Goal: Transaction & Acquisition: Purchase product/service

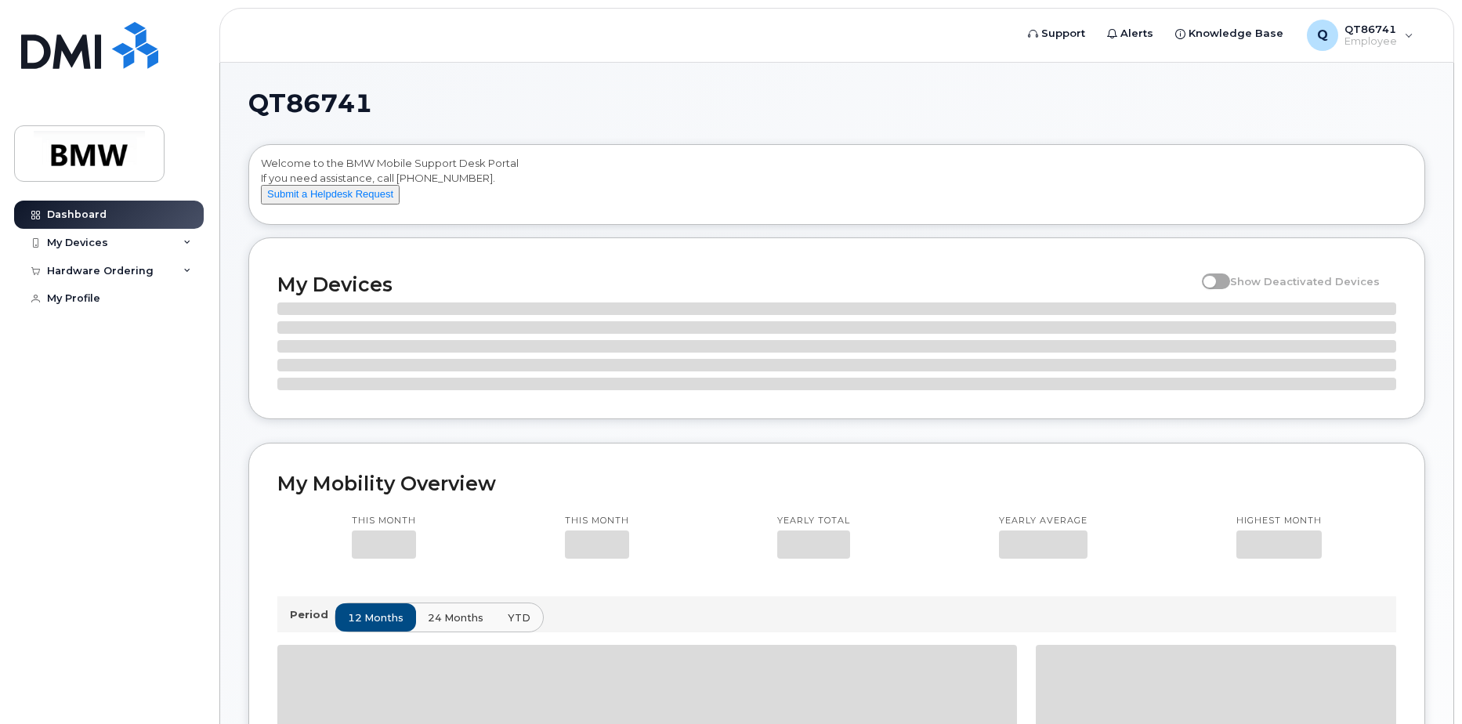
click at [179, 451] on div "Dashboard My Devices Add Device [PHONE_NUMBER] ([PERSON_NAME]) [PHONE_NUMBER] (…" at bounding box center [111, 451] width 194 height 500
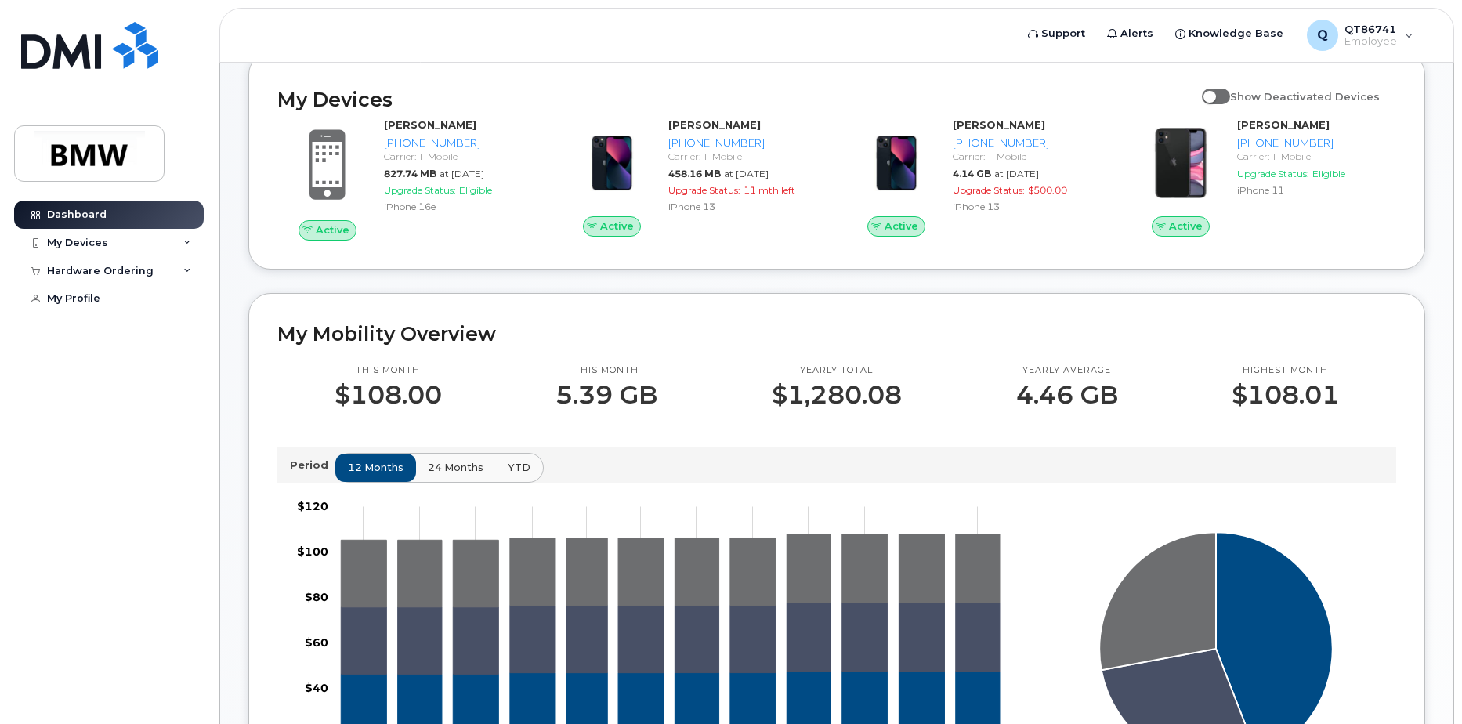
scroll to position [157, 0]
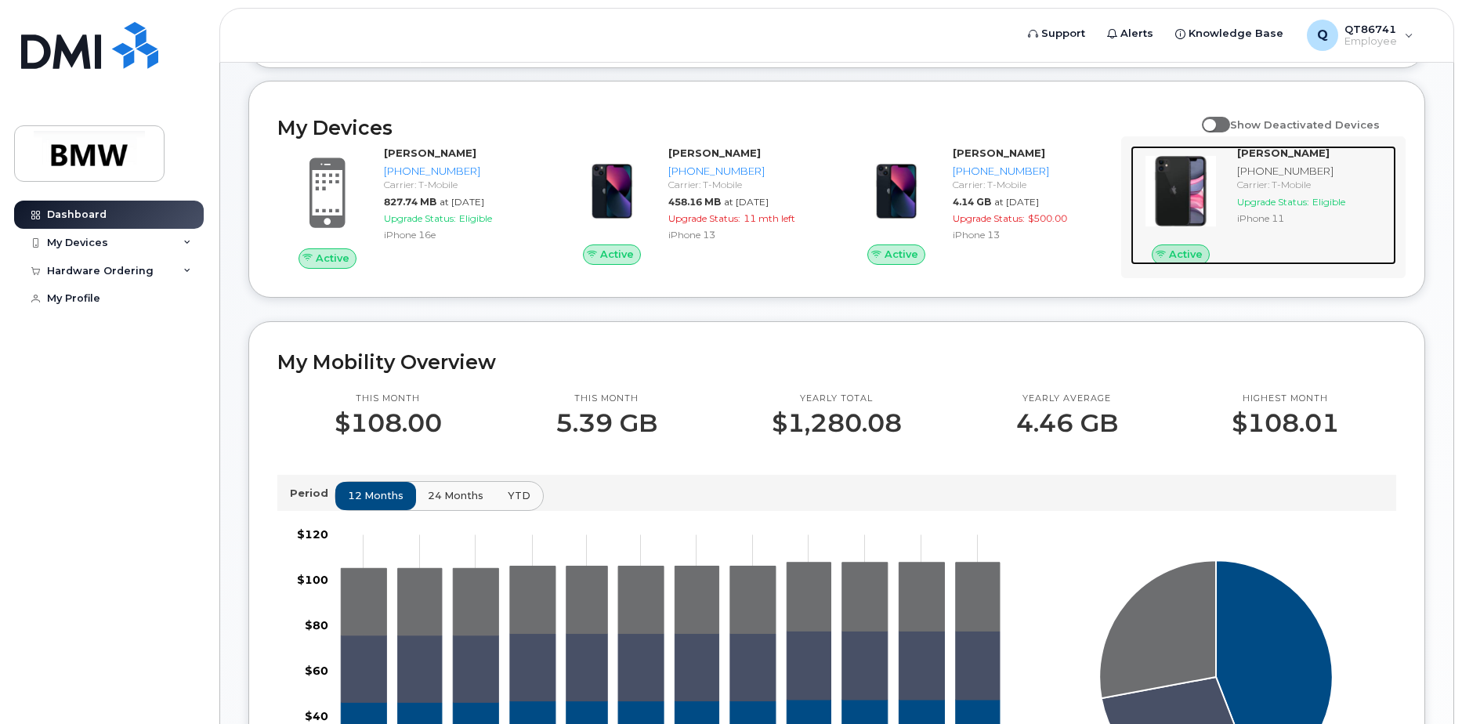
click at [1258, 191] on div "Carrier: T-Mobile" at bounding box center [1313, 184] width 153 height 13
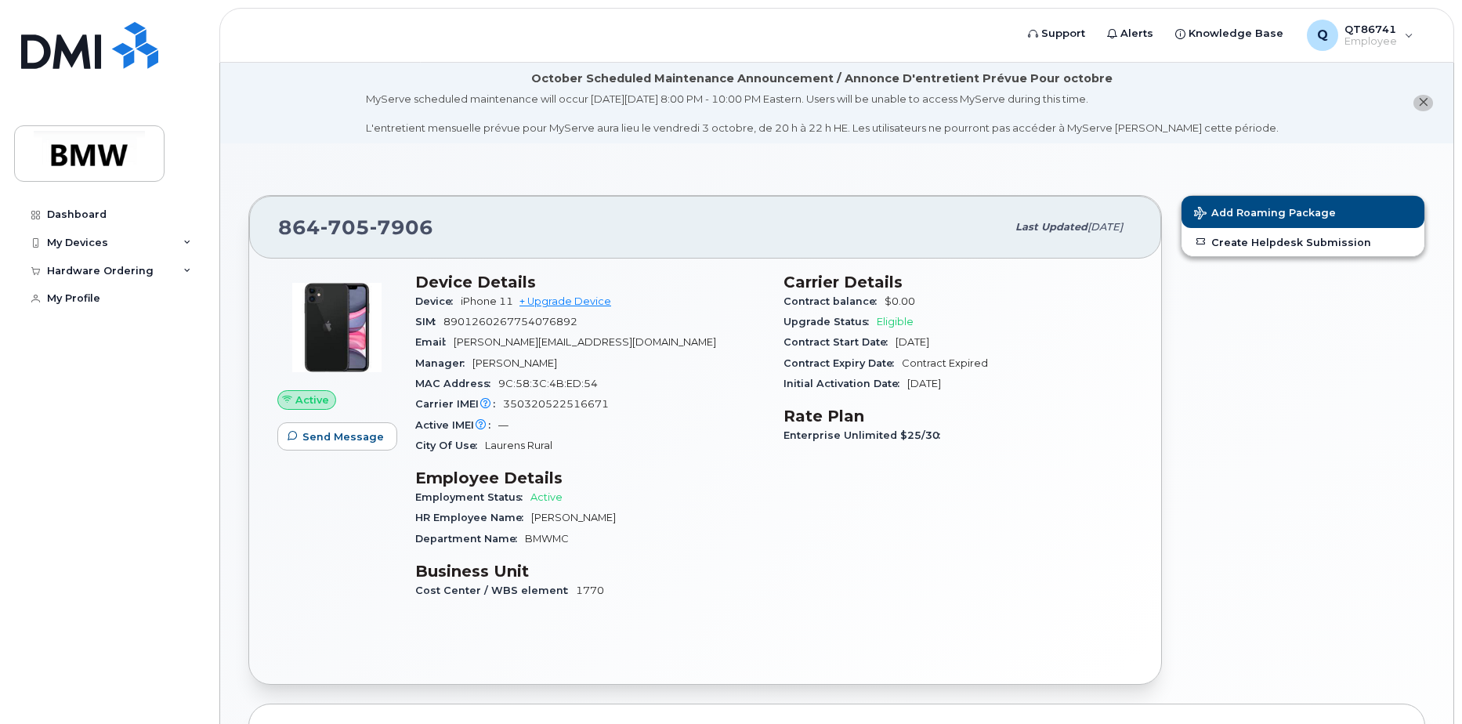
click at [1062, 409] on h3 "Rate Plan" at bounding box center [958, 416] width 349 height 19
click at [924, 371] on div "Contract Expiry Date Contract Expired" at bounding box center [958, 363] width 349 height 20
click at [541, 447] on span "Laurens Rural" at bounding box center [518, 446] width 67 height 12
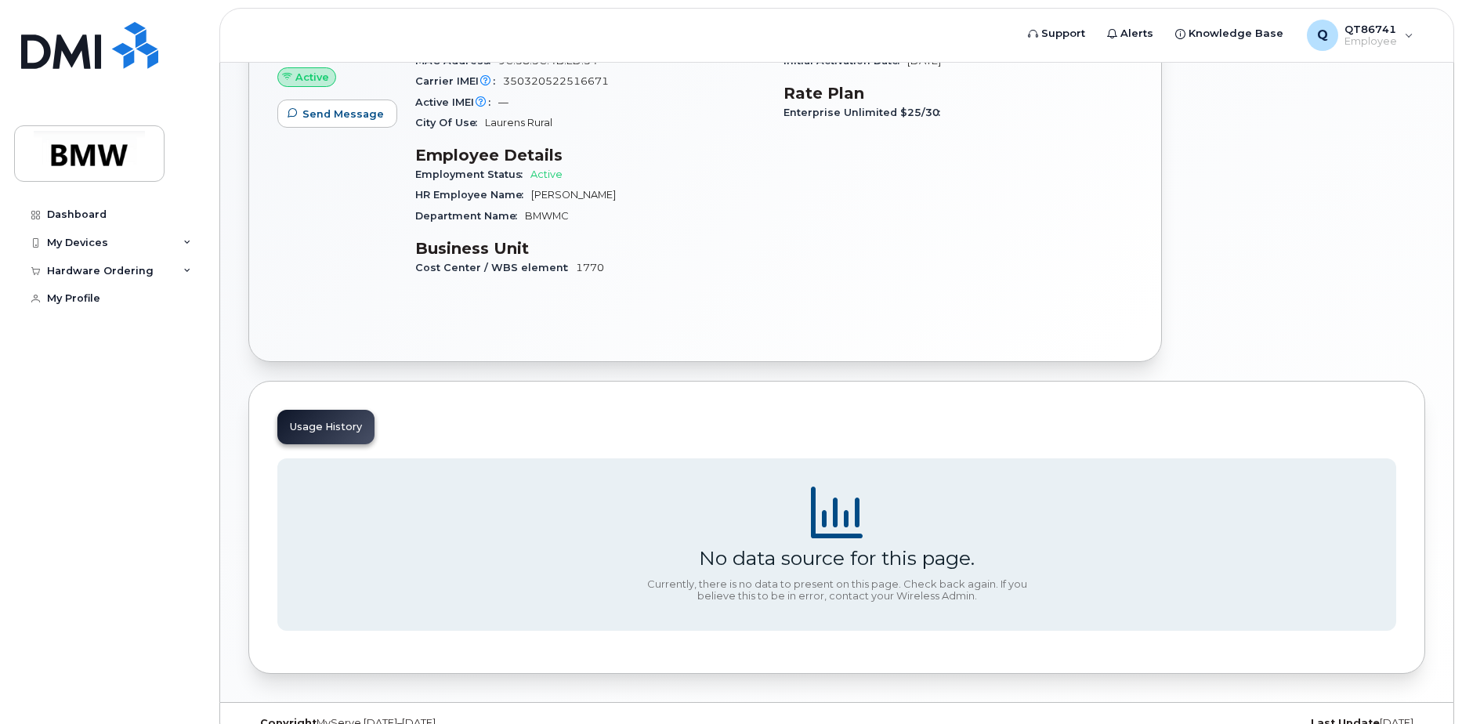
scroll to position [351, 0]
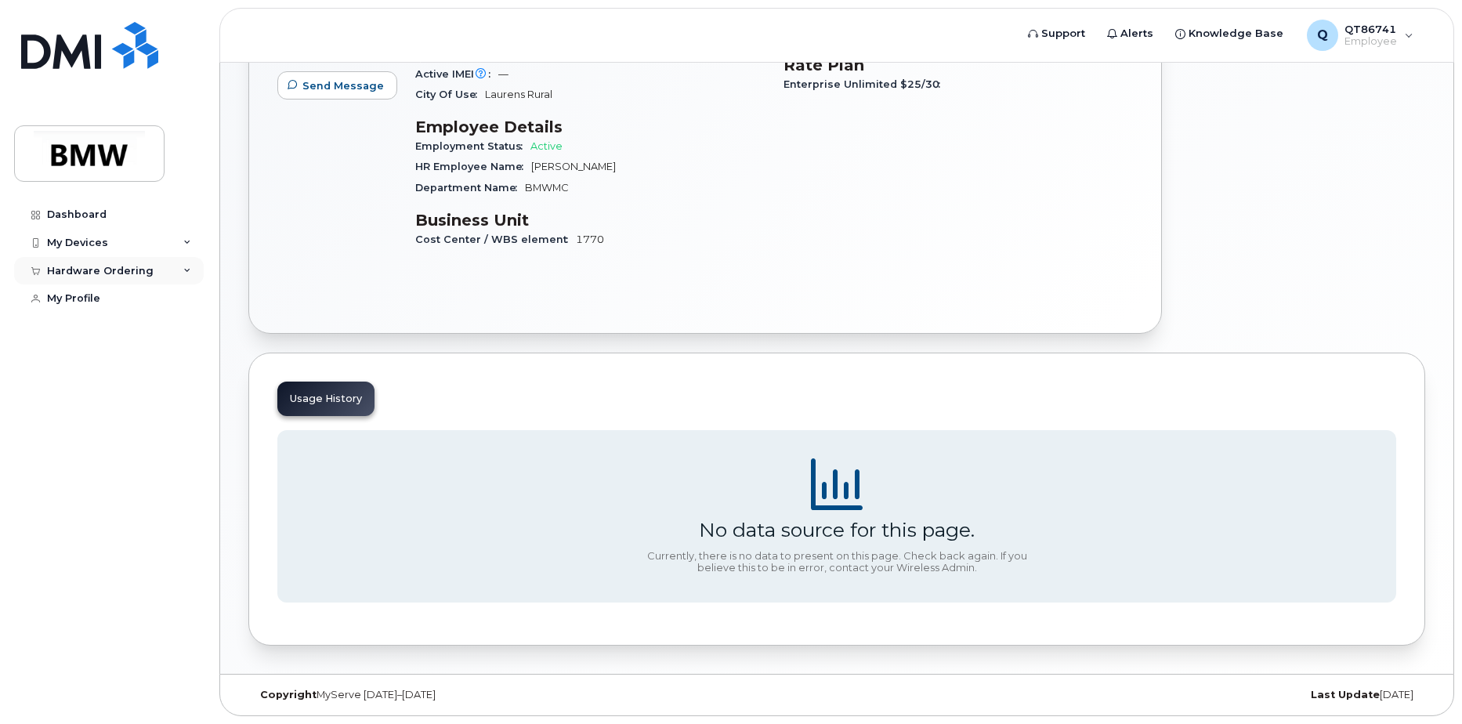
click at [93, 269] on div "Hardware Ordering" at bounding box center [100, 271] width 107 height 13
click at [101, 299] on div "My Orders" at bounding box center [82, 299] width 56 height 14
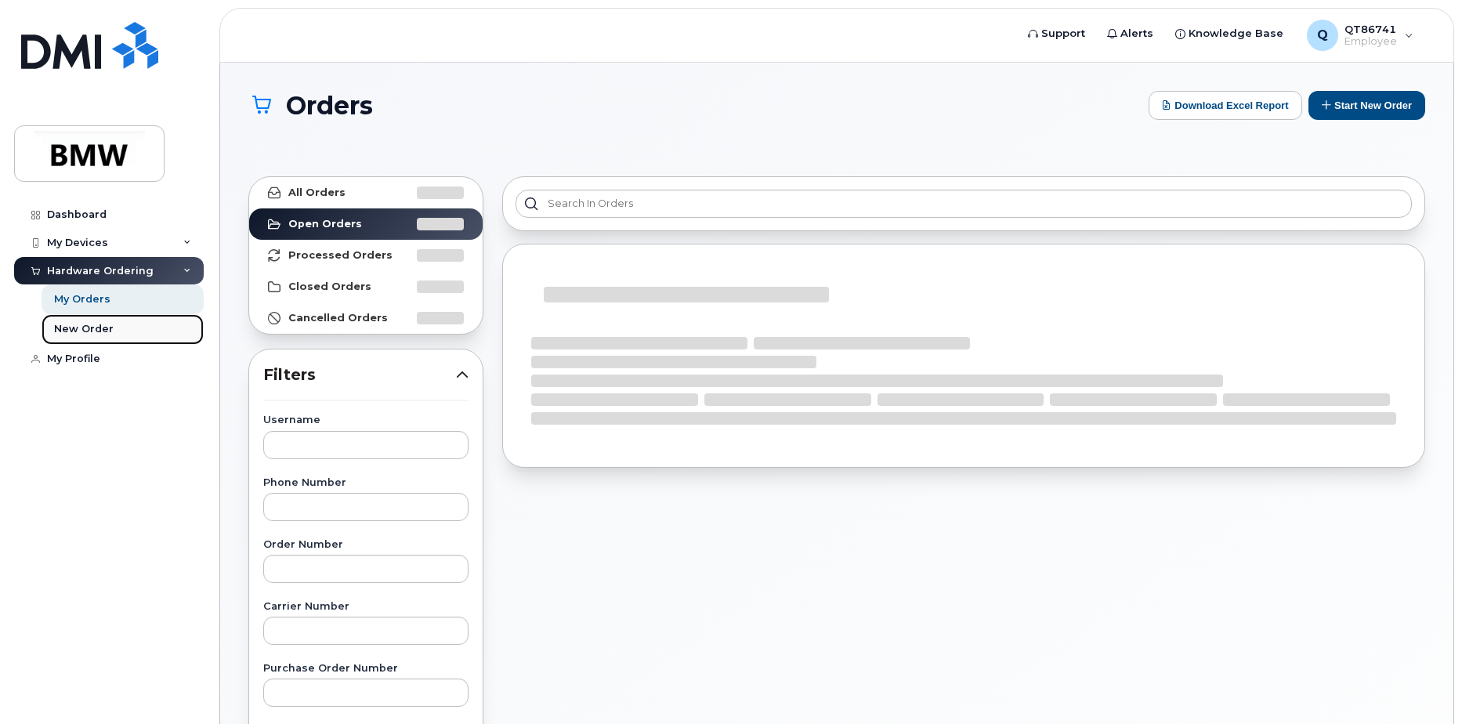
click at [97, 332] on div "New Order" at bounding box center [84, 329] width 60 height 14
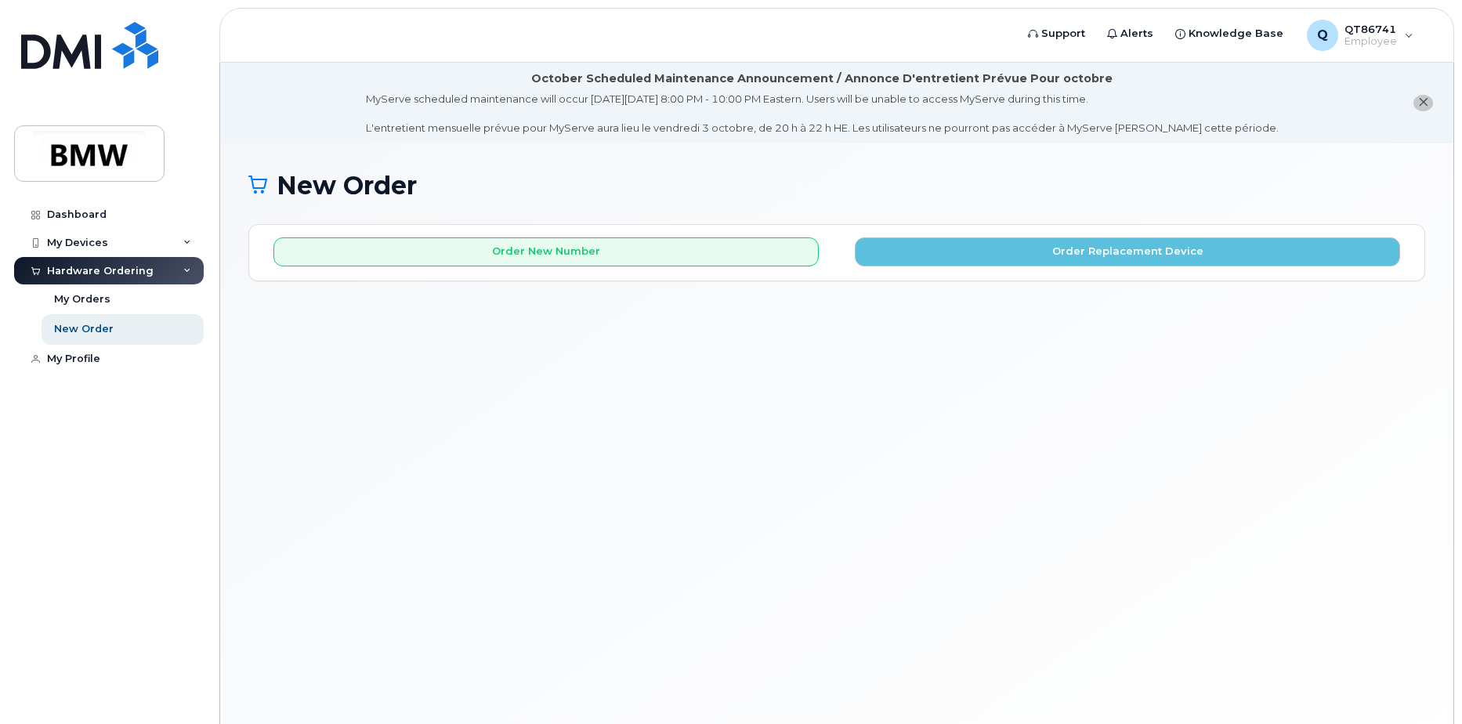
click at [1066, 236] on div "Order New Number Order Replacement Device" at bounding box center [836, 246] width 1175 height 42
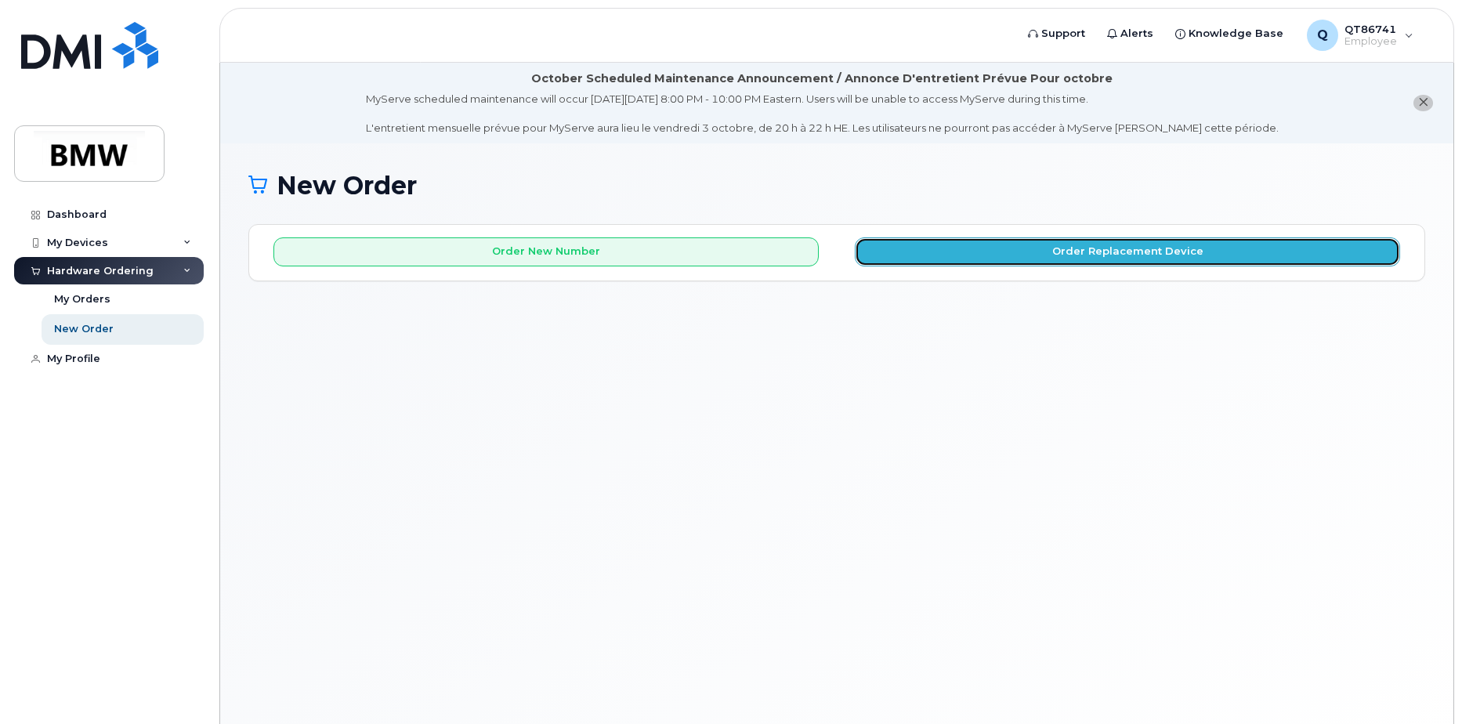
click at [1062, 245] on button "Order Replacement Device" at bounding box center [1127, 251] width 545 height 29
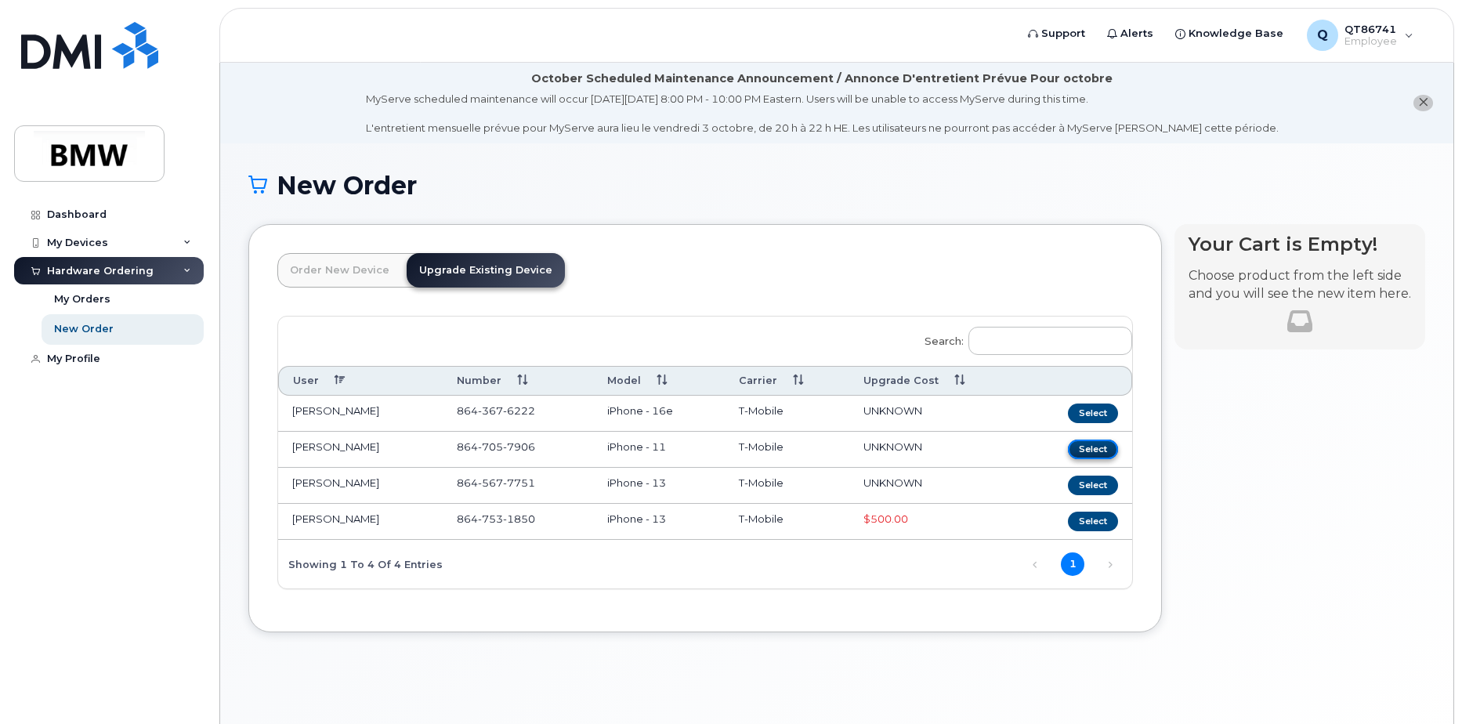
click at [1095, 447] on button "Select" at bounding box center [1093, 450] width 50 height 20
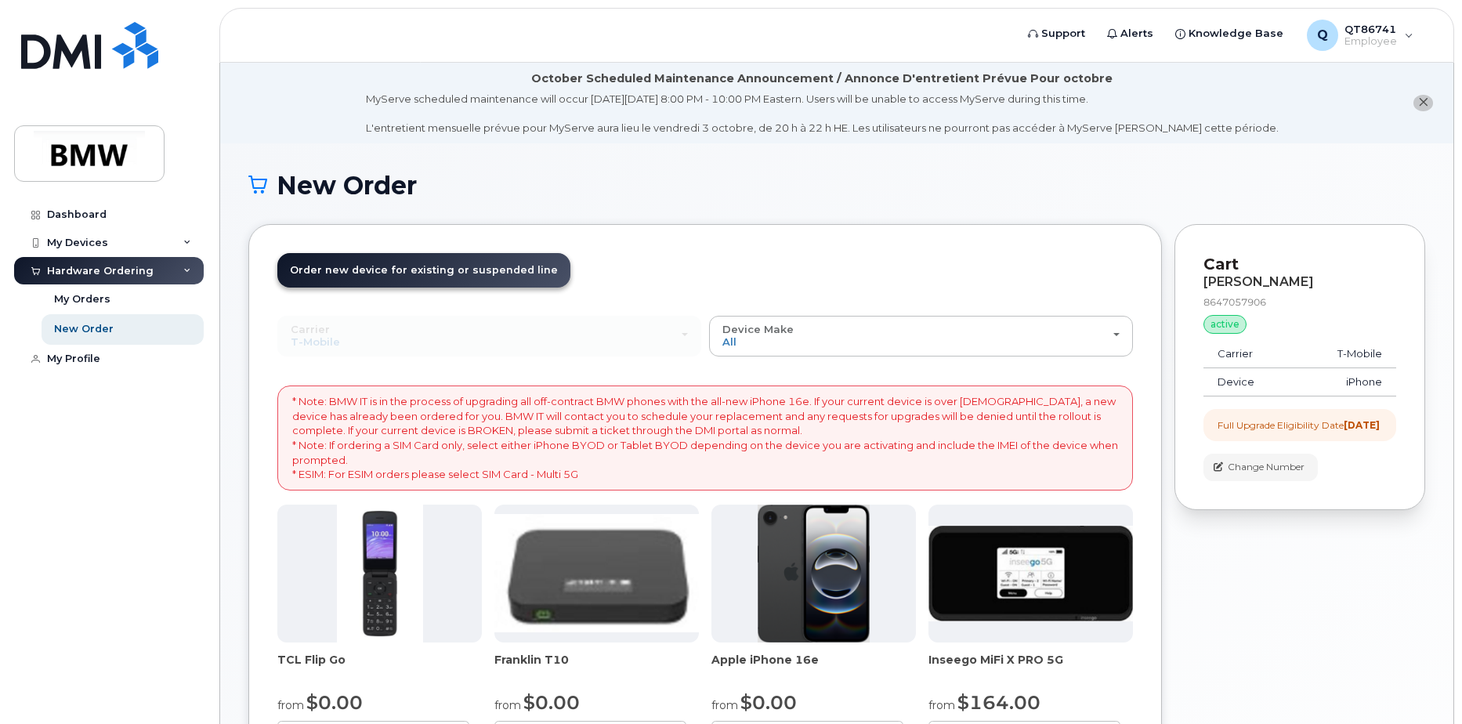
click at [655, 341] on div "Carrier Bell T-Mobile Bell T-Mobile" at bounding box center [489, 336] width 424 height 41
click at [670, 330] on div "Carrier Bell T-Mobile Bell T-Mobile" at bounding box center [489, 336] width 424 height 41
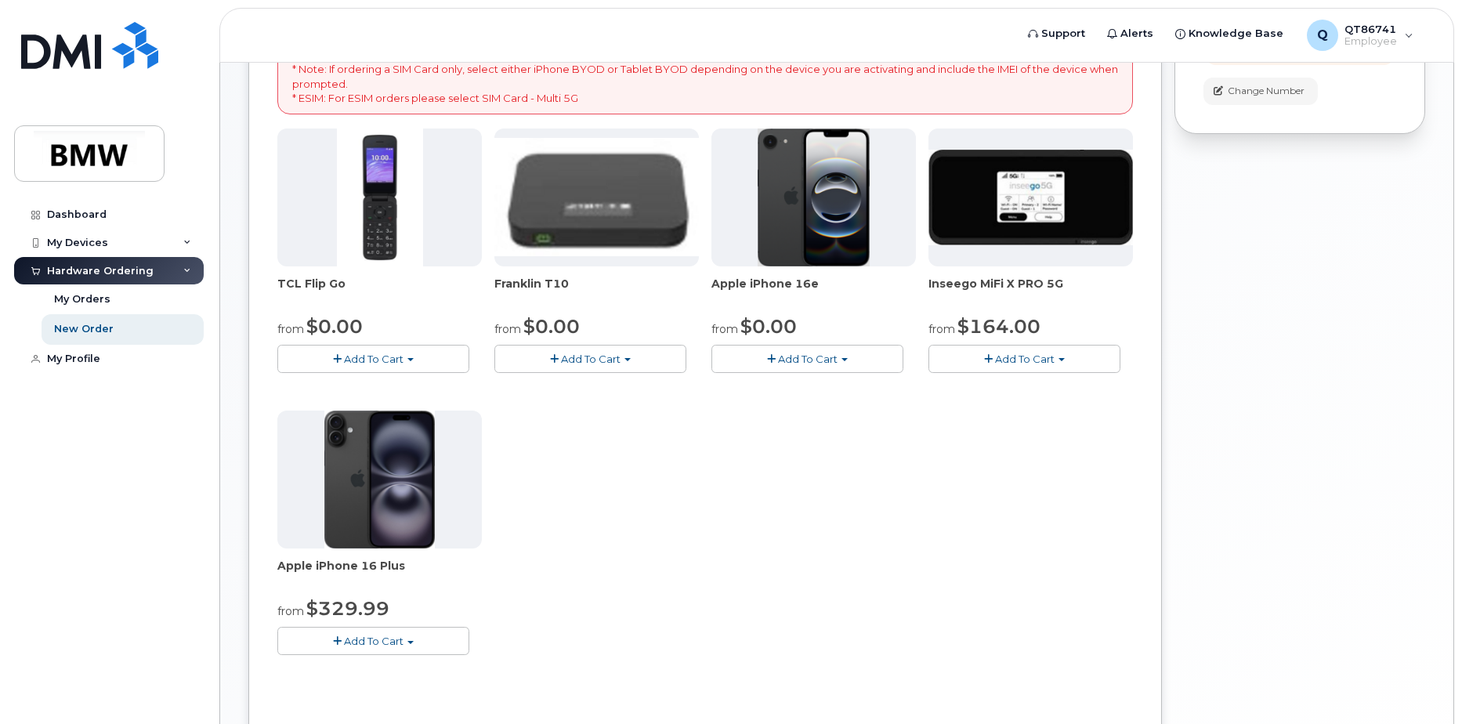
scroll to position [392, 0]
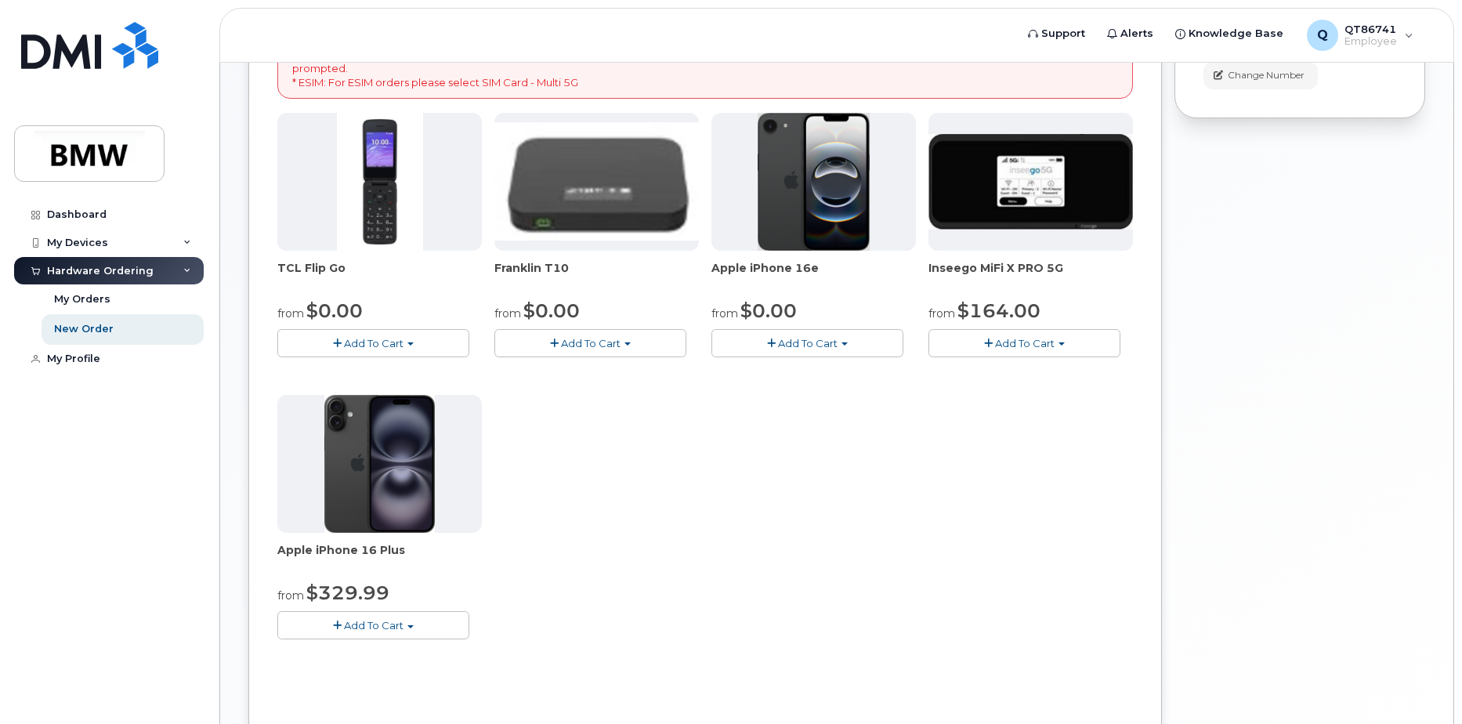
click at [727, 508] on div "TCL Flip Go from $0.00 Add To Cart $0.00 - 30 month Upgrade $96.00 - Full Price…" at bounding box center [705, 389] width 856 height 552
click at [823, 345] on span "Add To Cart" at bounding box center [808, 343] width 60 height 13
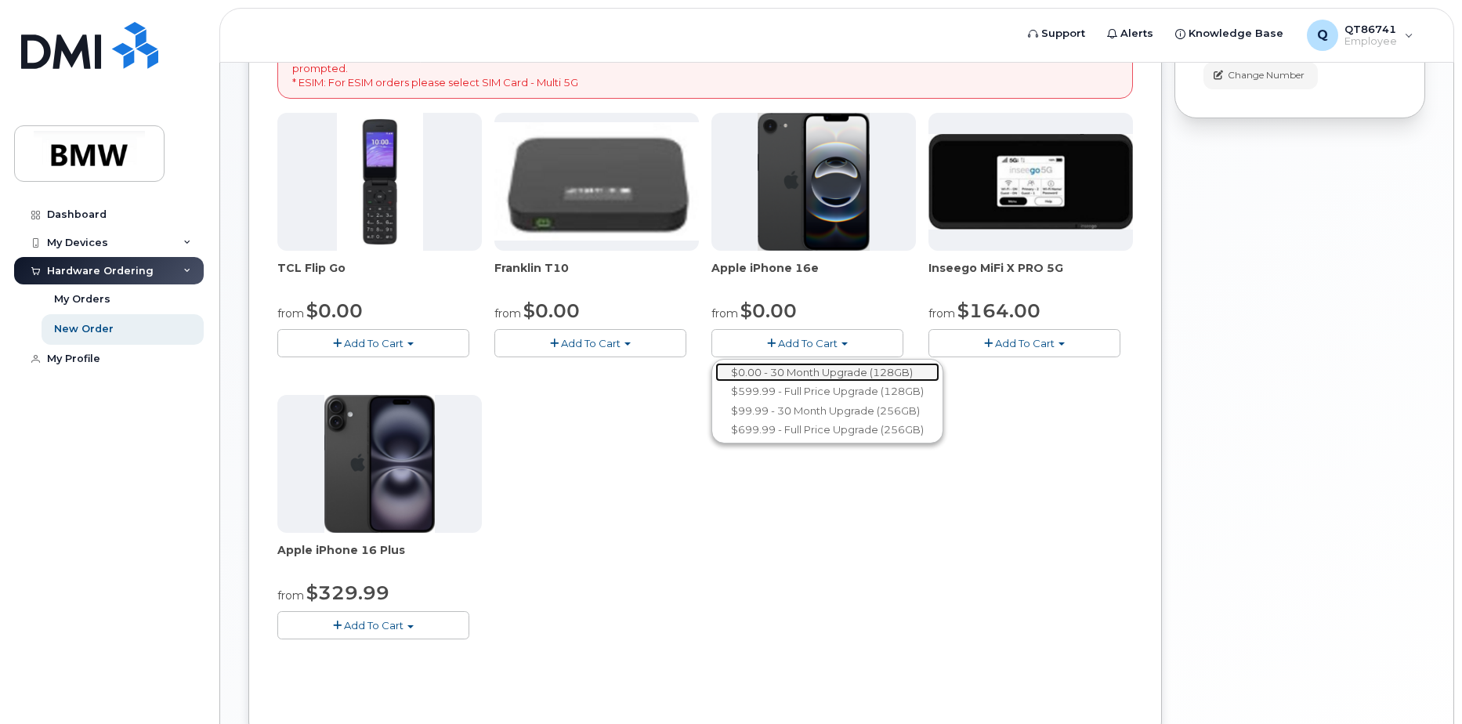
click at [883, 375] on link "$0.00 - 30 Month Upgrade (128GB)" at bounding box center [827, 373] width 224 height 20
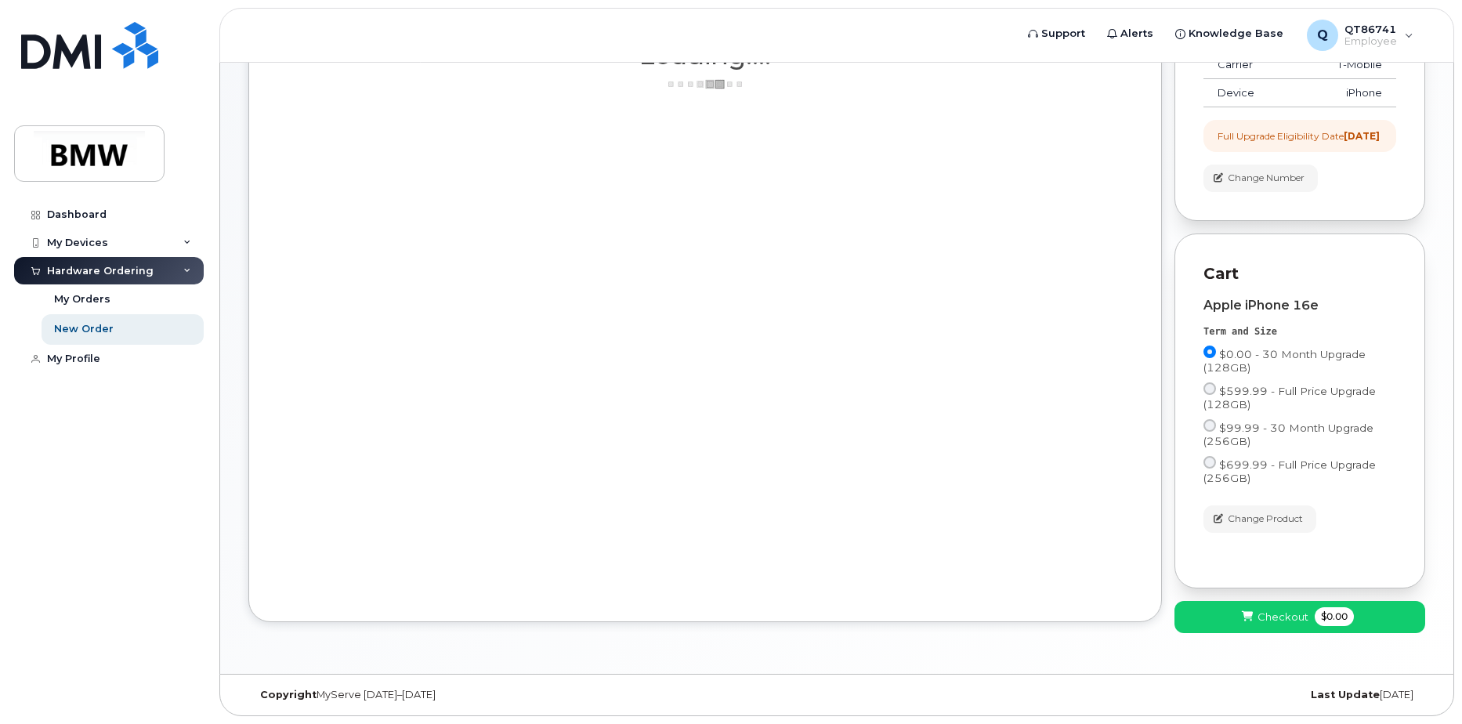
scroll to position [302, 0]
click at [863, 428] on div "Order New Device Upgrade Existing Device Order new device and new line Order ne…" at bounding box center [705, 278] width 914 height 687
click at [881, 429] on div "Order New Device Upgrade Existing Device Order new device and new line Order ne…" at bounding box center [705, 278] width 914 height 687
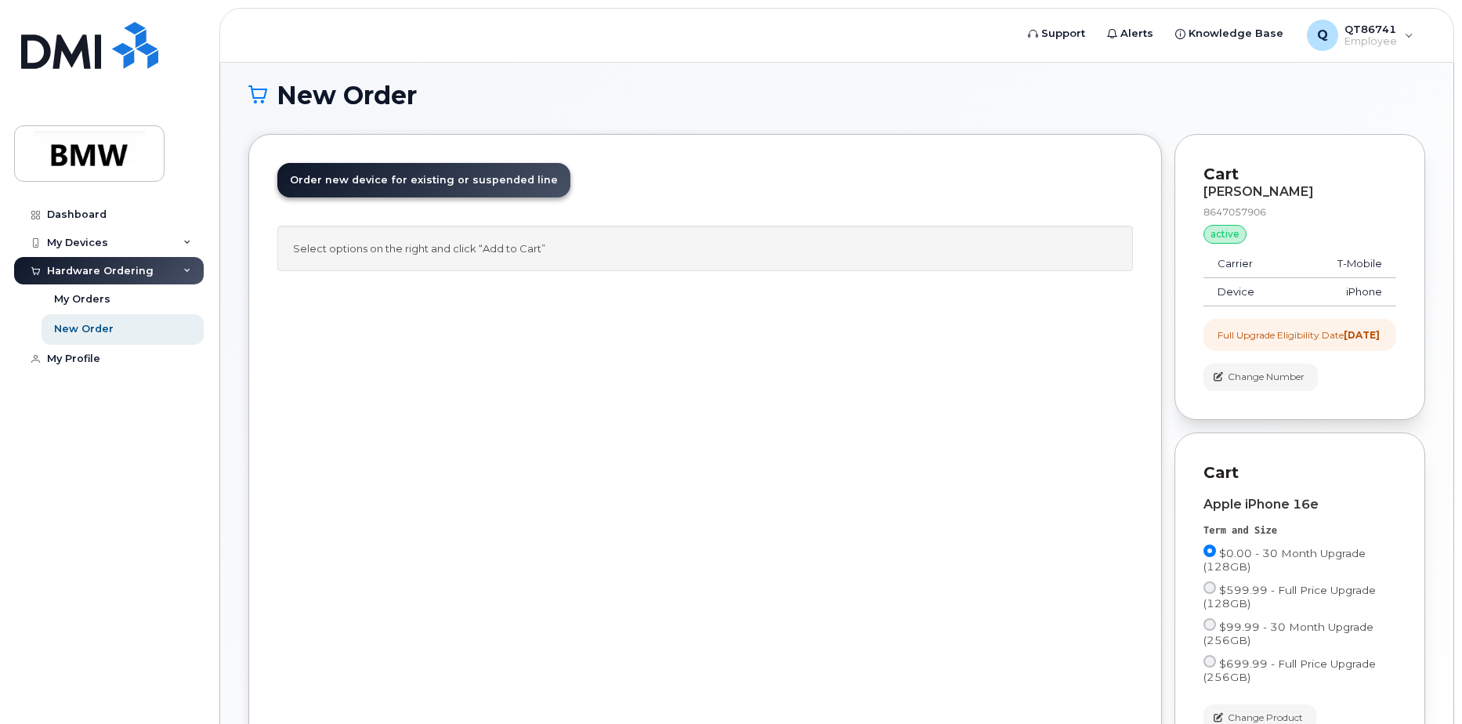
scroll to position [67, 0]
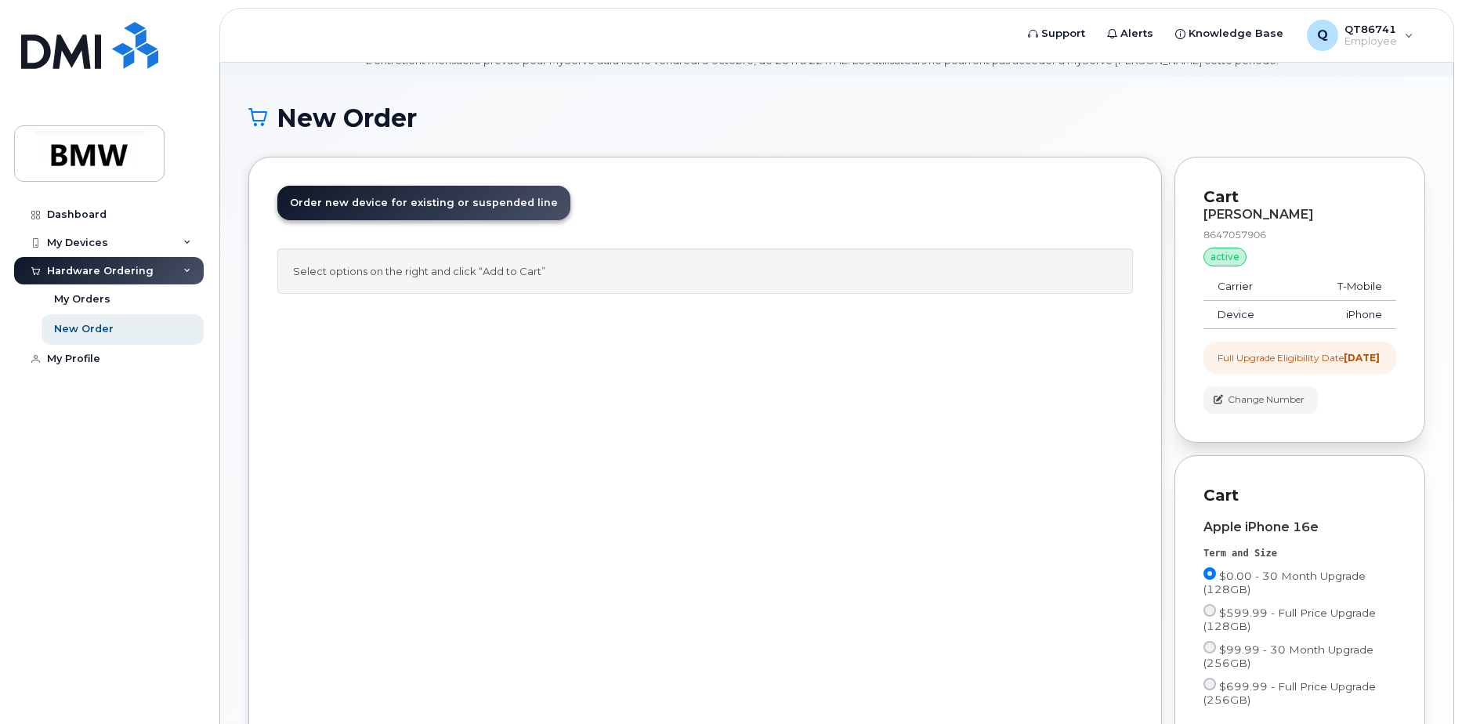
click at [928, 436] on div "Order New Device Upgrade Existing Device Order new device and new line Order ne…" at bounding box center [705, 500] width 914 height 687
click at [917, 451] on div "Order New Device Upgrade Existing Device Order new device and new line Order ne…" at bounding box center [705, 500] width 914 height 687
click at [896, 473] on div "Order New Device Upgrade Existing Device Order new device and new line Order ne…" at bounding box center [705, 500] width 914 height 687
click at [817, 467] on div "Order New Device Upgrade Existing Device Order new device and new line Order ne…" at bounding box center [705, 500] width 914 height 687
click at [817, 464] on div "Order New Device Upgrade Existing Device Order new device and new line Order ne…" at bounding box center [705, 500] width 914 height 687
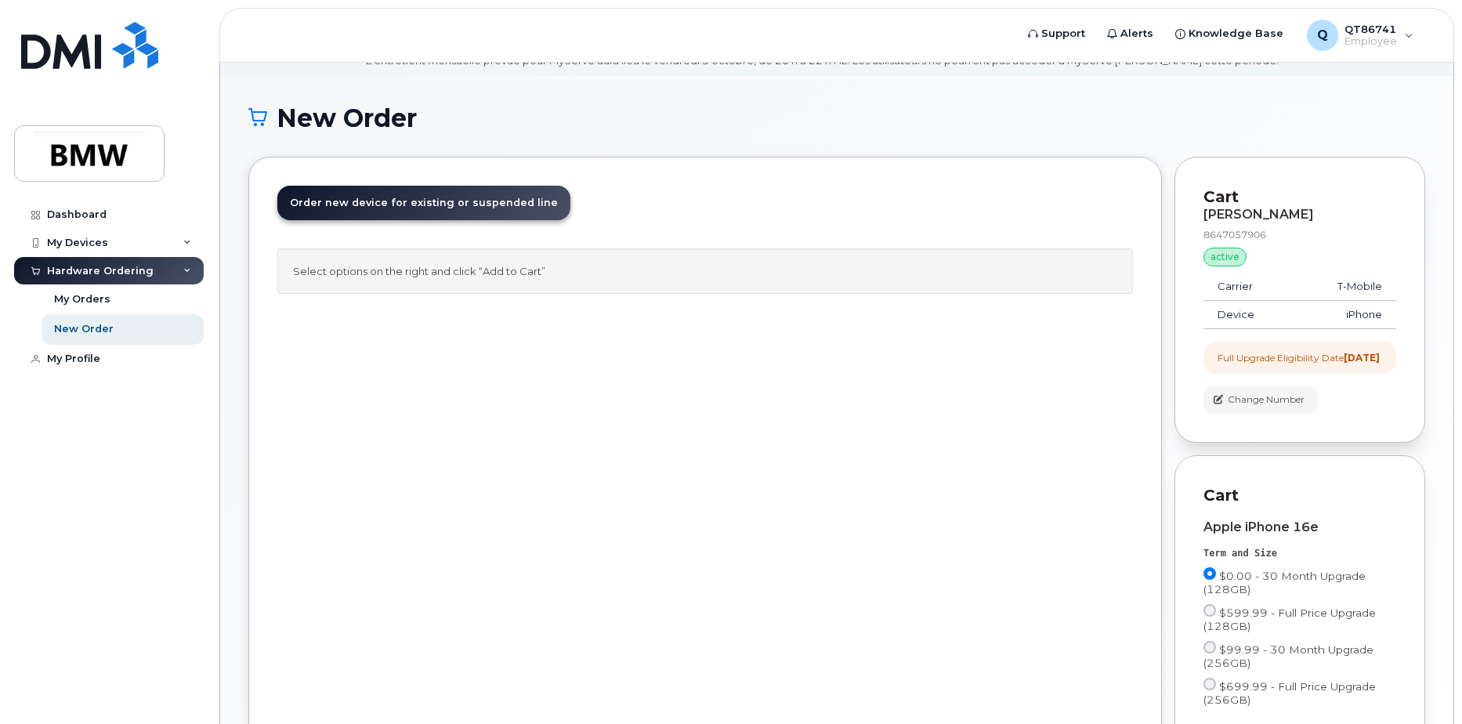
click at [775, 435] on div "Order New Device Upgrade Existing Device Order new device and new line Order ne…" at bounding box center [705, 500] width 914 height 687
click at [762, 393] on div "Order New Device Upgrade Existing Device Order new device and new line Order ne…" at bounding box center [705, 500] width 914 height 687
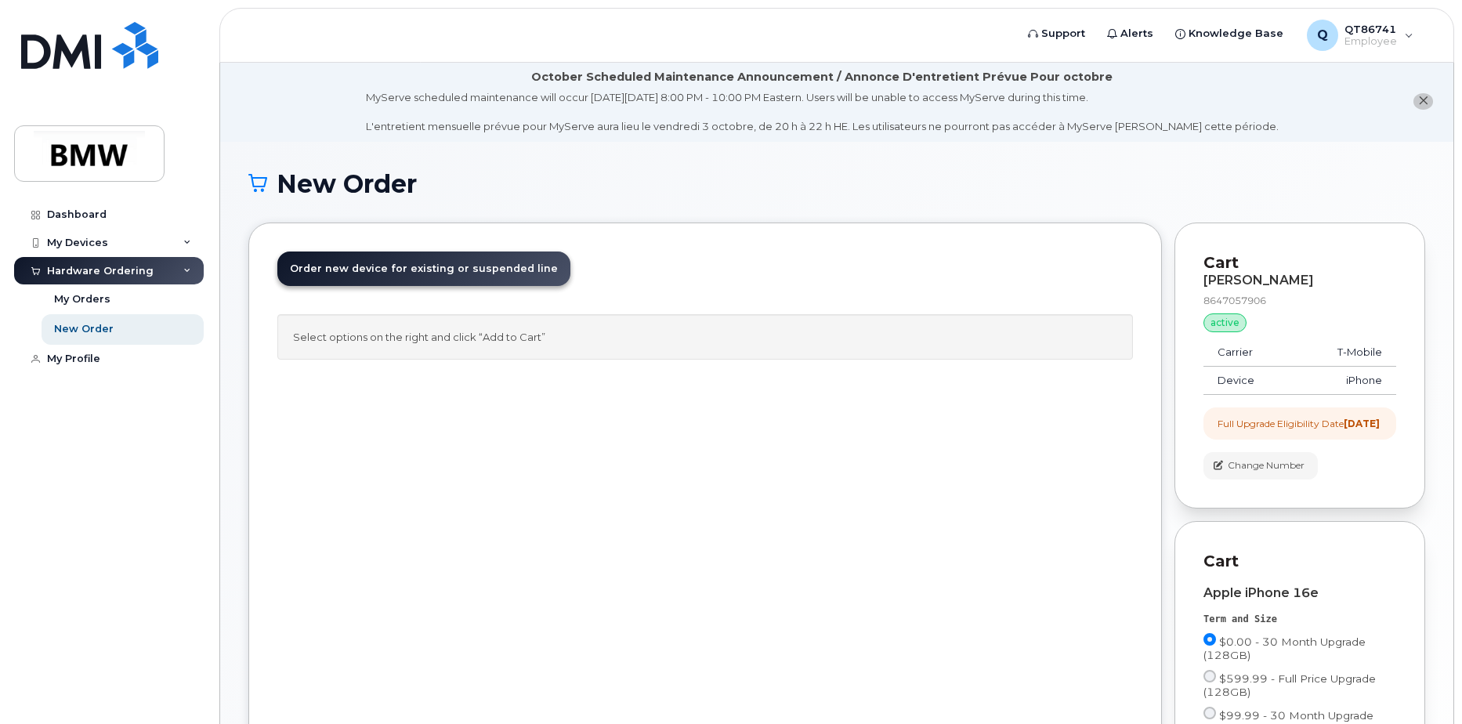
scroll to position [0, 0]
click at [756, 480] on div "Order New Device Upgrade Existing Device Order new device and new line Order ne…" at bounding box center [705, 567] width 914 height 687
click at [675, 475] on div "Order New Device Upgrade Existing Device Order new device and new line Order ne…" at bounding box center [705, 567] width 914 height 687
click at [791, 517] on div "Order New Device Upgrade Existing Device Order new device and new line Order ne…" at bounding box center [705, 567] width 914 height 687
click at [791, 516] on div "Order New Device Upgrade Existing Device Order new device and new line Order ne…" at bounding box center [705, 567] width 914 height 687
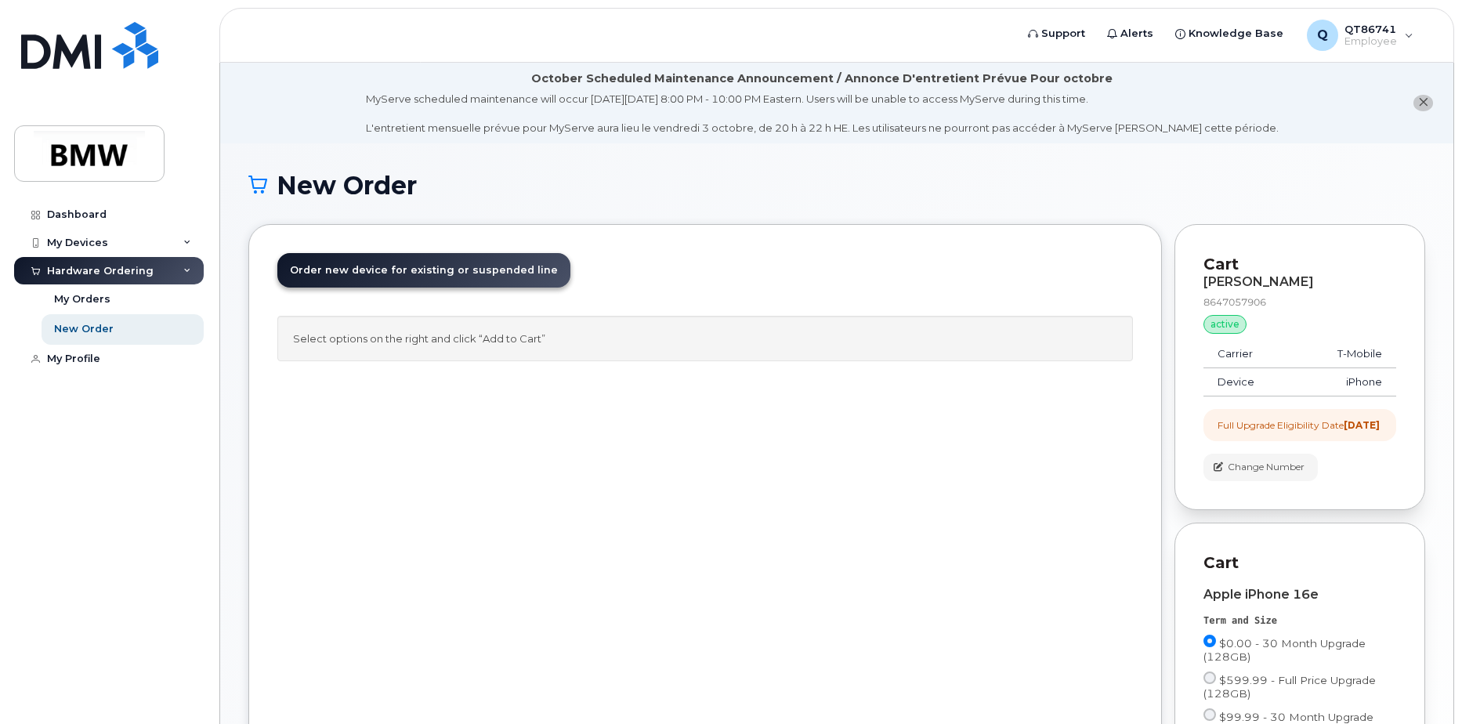
click at [767, 278] on header "Order New Device Upgrade Existing Device Order new device and new line Order ne…" at bounding box center [705, 284] width 856 height 63
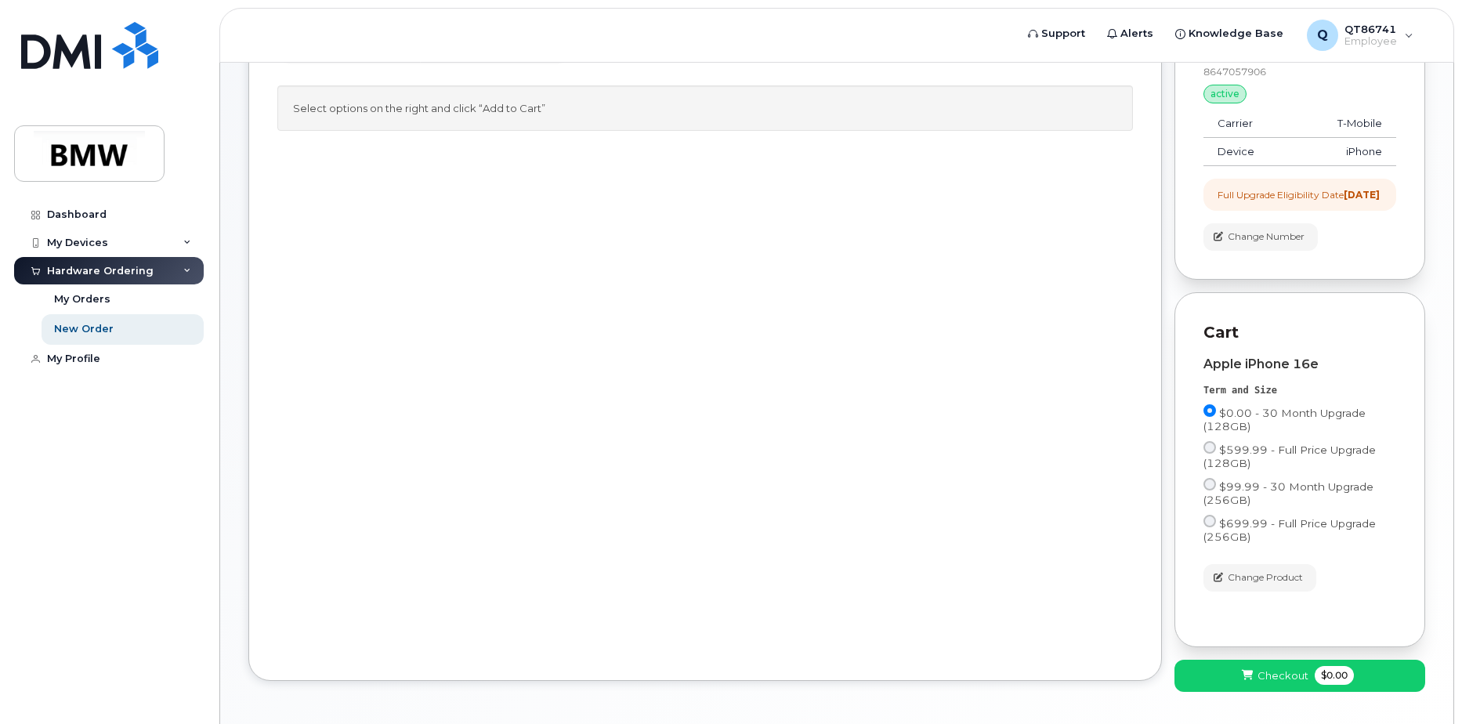
scroll to position [302, 0]
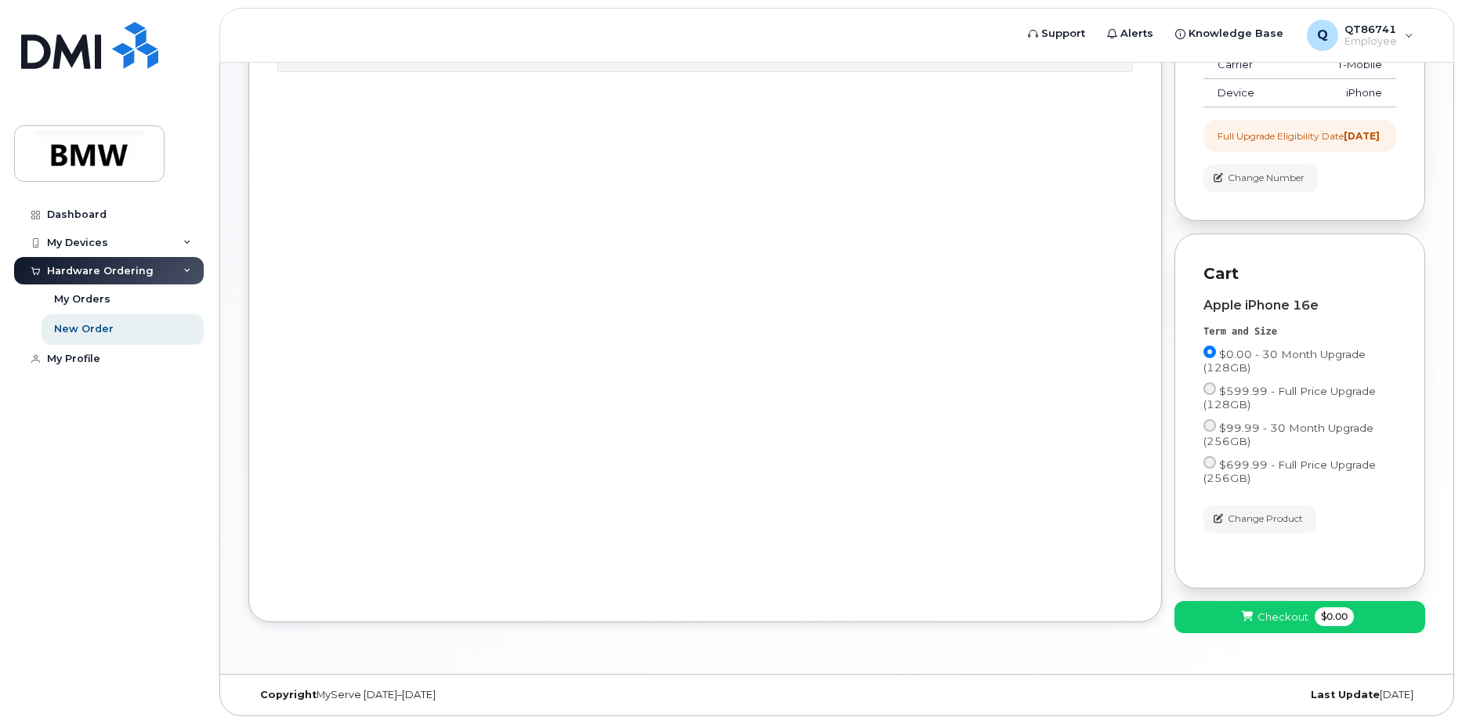
click at [950, 414] on div "Order New Device Upgrade Existing Device Order new device and new line Order ne…" at bounding box center [705, 278] width 914 height 687
